Goal: Find contact information: Find contact information

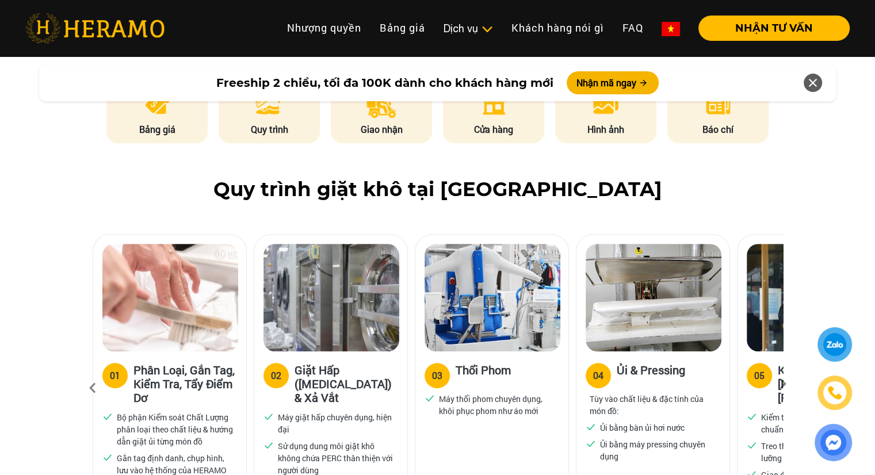
scroll to position [690, 0]
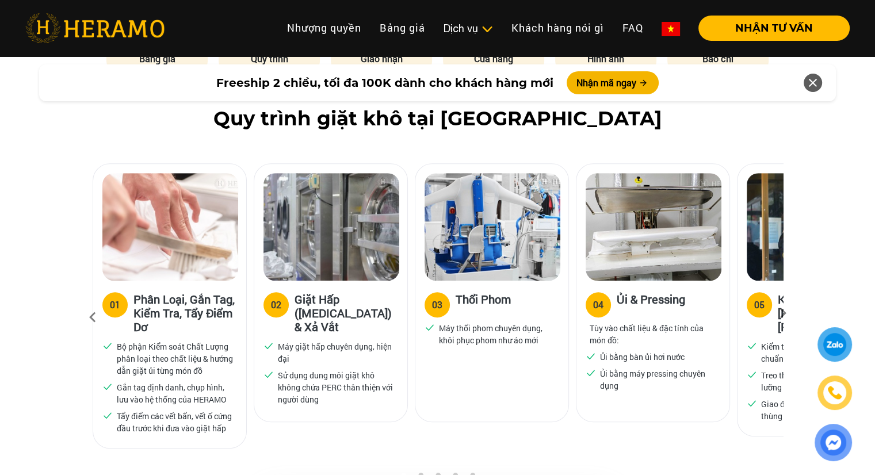
click at [777, 313] on icon at bounding box center [782, 316] width 21 height 7
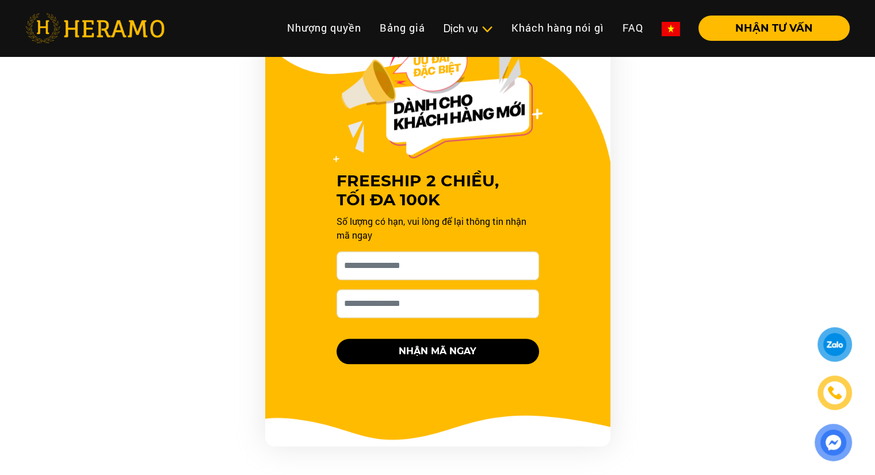
scroll to position [1150, 0]
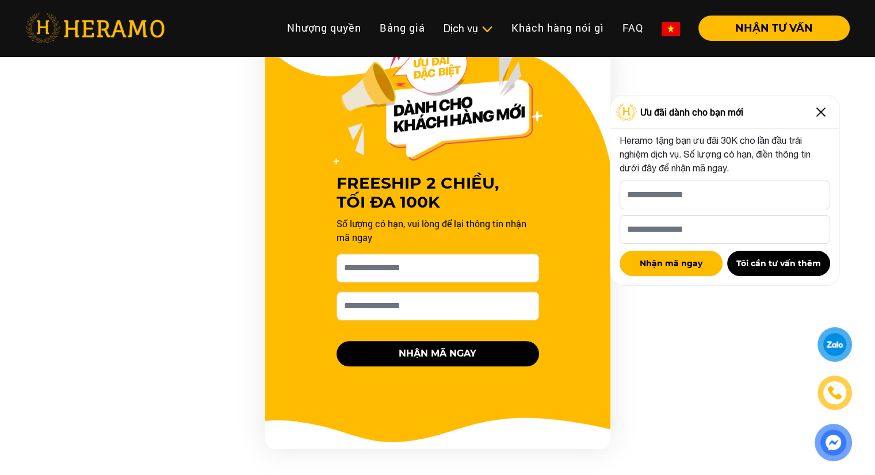
click at [821, 114] on img at bounding box center [821, 112] width 18 height 18
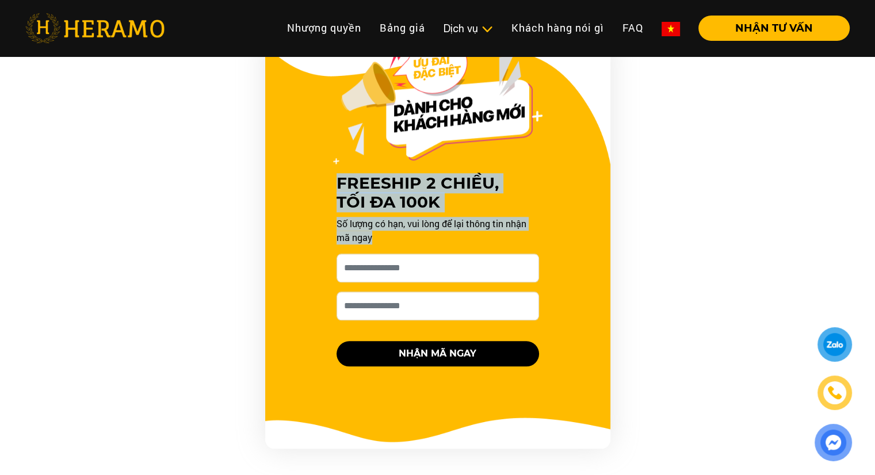
drag, startPoint x: 340, startPoint y: 164, endPoint x: 499, endPoint y: 234, distance: 173.9
click at [499, 234] on div "FREESHIP 2 CHIỀU, TỐI ĐA 100K Số lượng có hạn, vui lòng để lại thông tin nhận m…" at bounding box center [438, 219] width 230 height 323
click at [422, 227] on p "Số lượng có hạn, vui lòng để lại thông tin nhận mã ngay" at bounding box center [437, 231] width 202 height 28
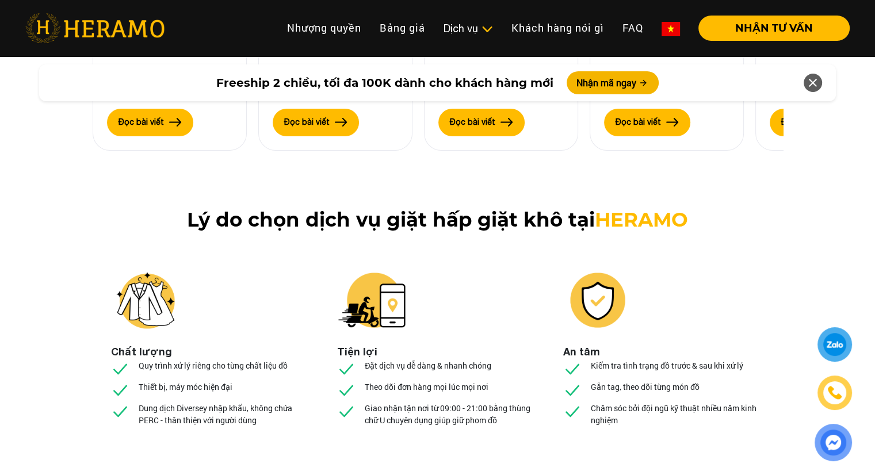
scroll to position [4081, 0]
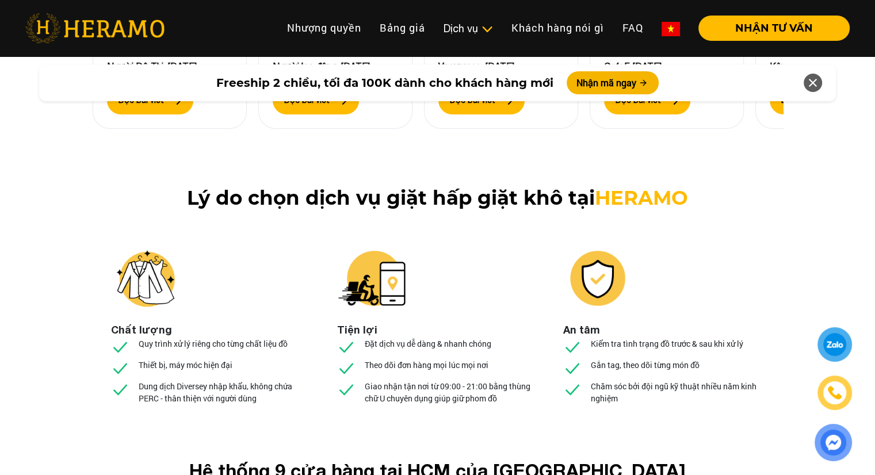
click at [835, 354] on div at bounding box center [834, 345] width 29 height 30
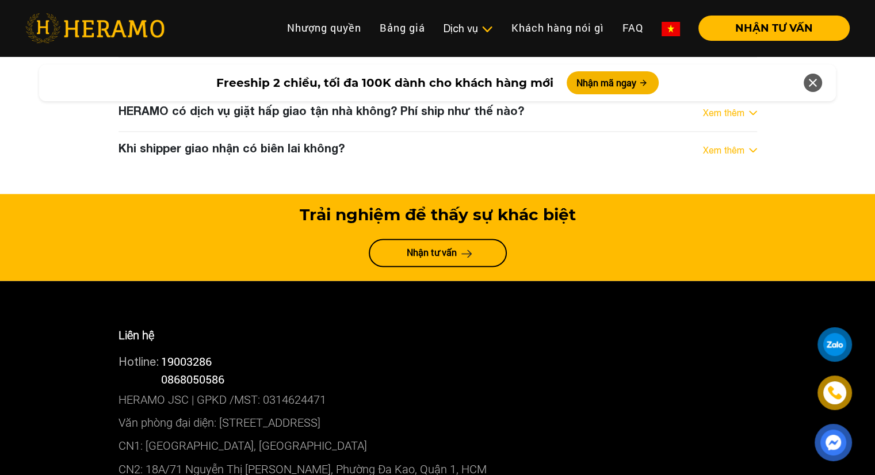
scroll to position [6152, 0]
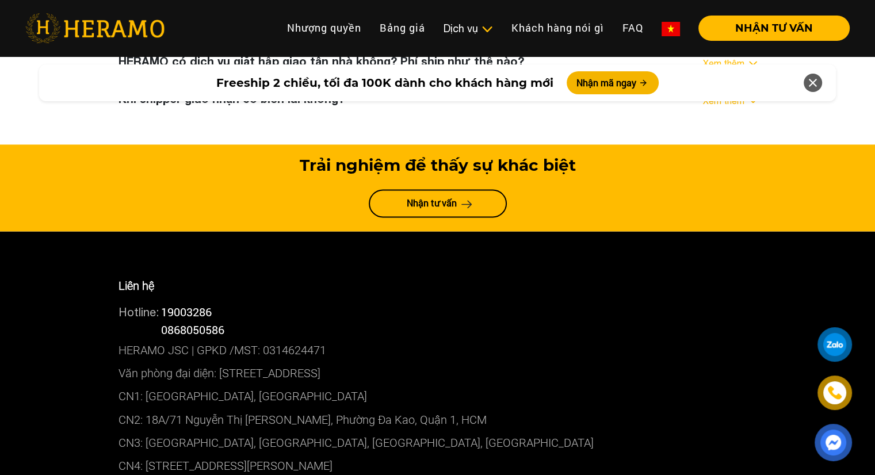
click at [169, 322] on span "0868050586" at bounding box center [192, 329] width 63 height 15
drag, startPoint x: 166, startPoint y: 211, endPoint x: 237, endPoint y: 215, distance: 71.4
click at [237, 321] on div "Hotline: 0868050586" at bounding box center [437, 330] width 638 height 18
copy span "0868050586"
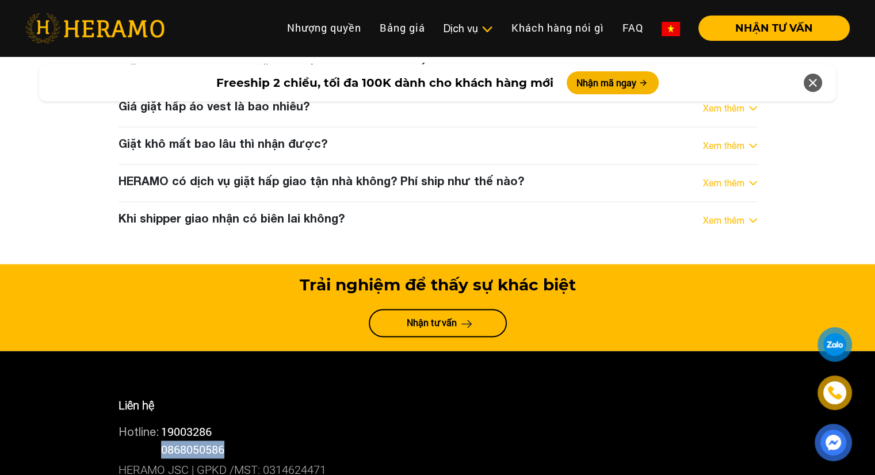
scroll to position [6095, 0]
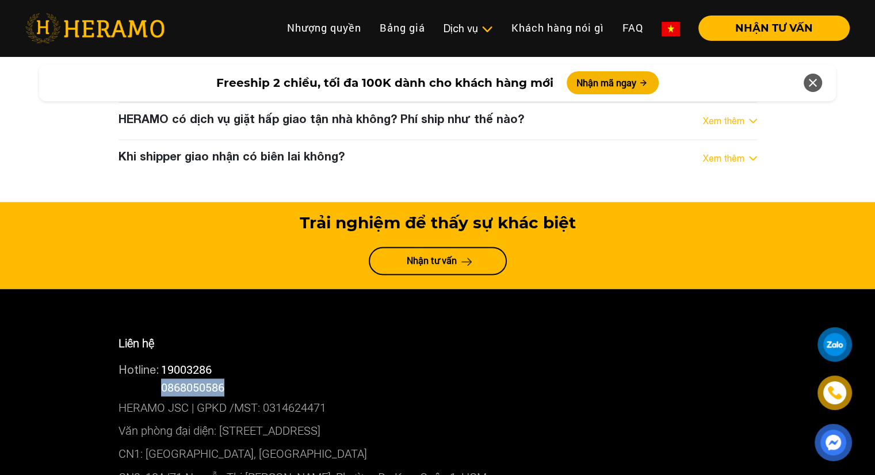
copy span "0868050586"
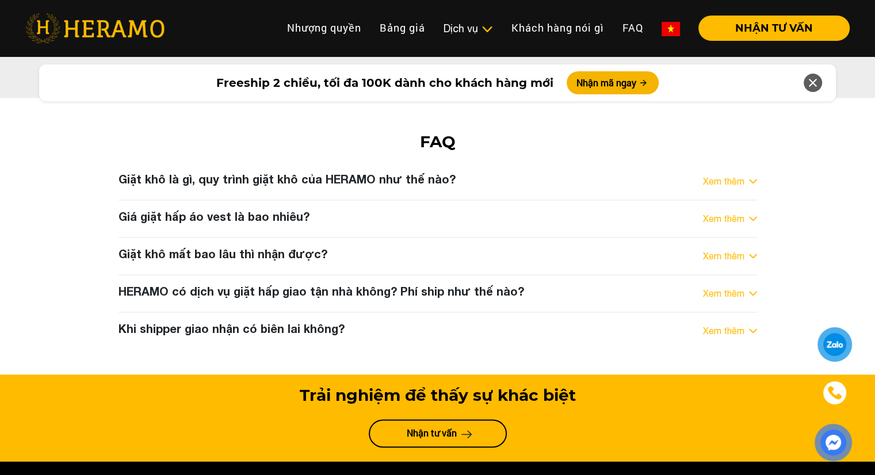
scroll to position [5749, 0]
